Goal: Navigation & Orientation: Find specific page/section

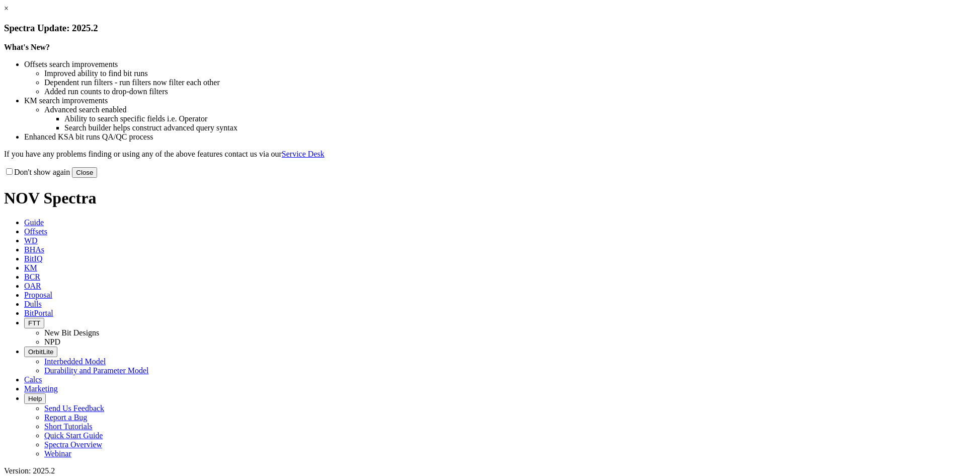
click at [9, 13] on link "×" at bounding box center [6, 8] width 5 height 9
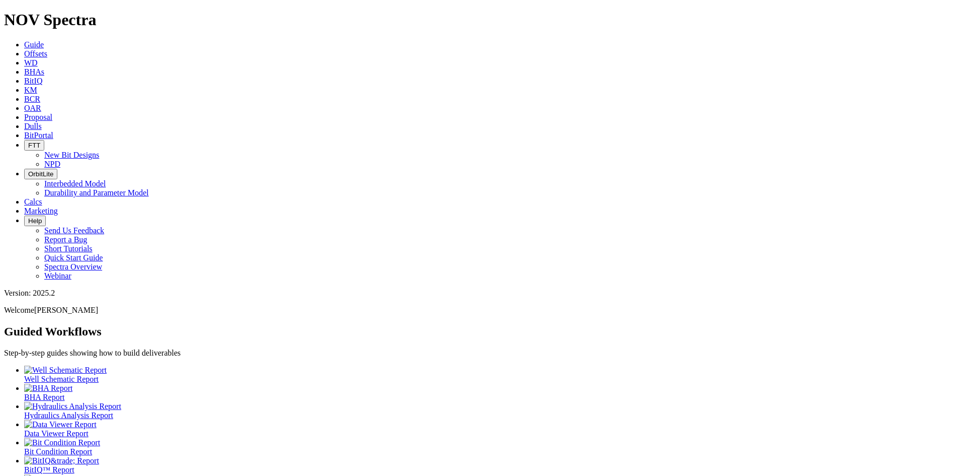
click at [53, 131] on link "BitPortal" at bounding box center [38, 135] width 29 height 9
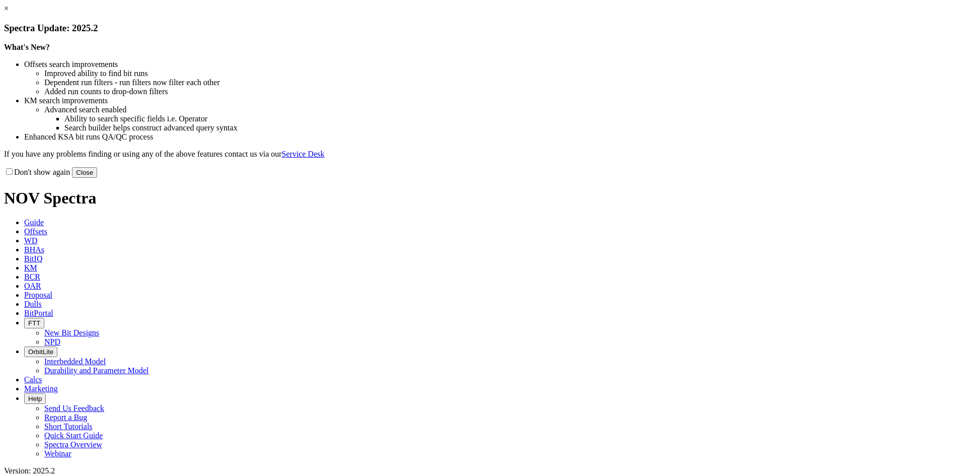
click at [682, 275] on body "× Spectra Update: 2025.2 What's New? Offsets search improvements Improved abili…" at bounding box center [483, 284] width 958 height 561
click at [9, 13] on link "×" at bounding box center [6, 8] width 5 height 9
